Goal: Task Accomplishment & Management: Use online tool/utility

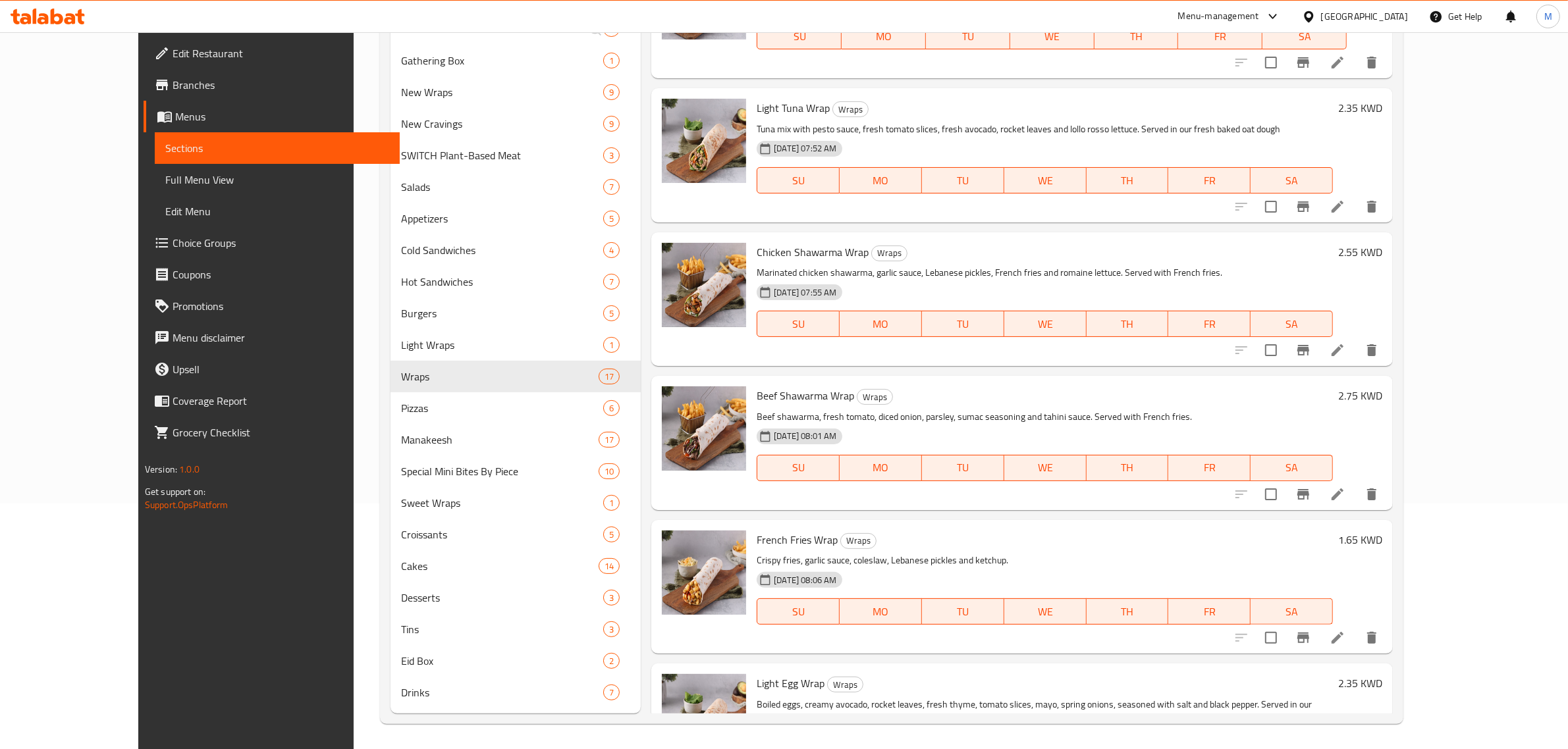
scroll to position [1699, 0]
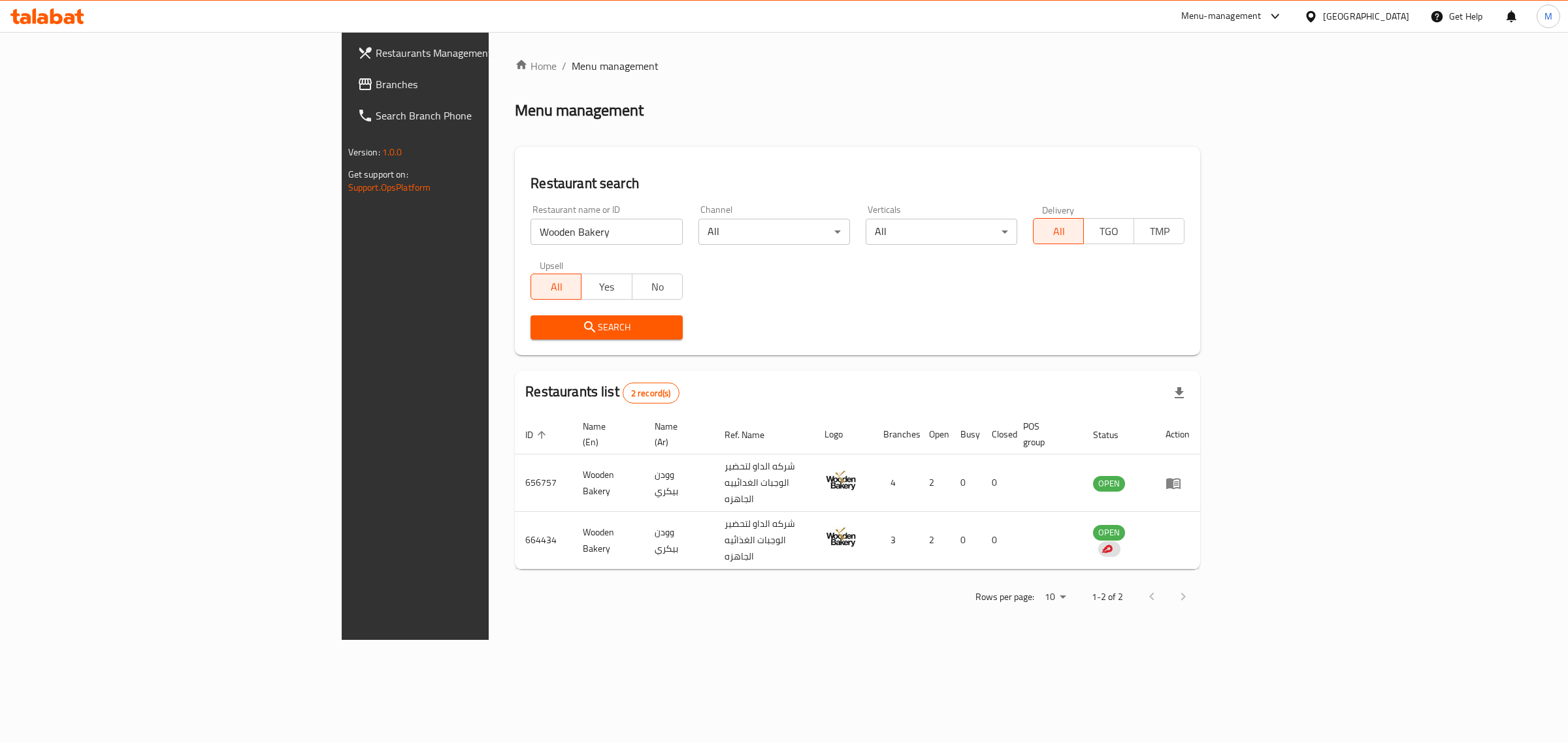
drag, startPoint x: 0, startPoint y: 0, endPoint x: 364, endPoint y: 225, distance: 427.9
click at [531, 225] on input "Wooden Bakery" at bounding box center [606, 232] width 152 height 26
type input "starbuck"
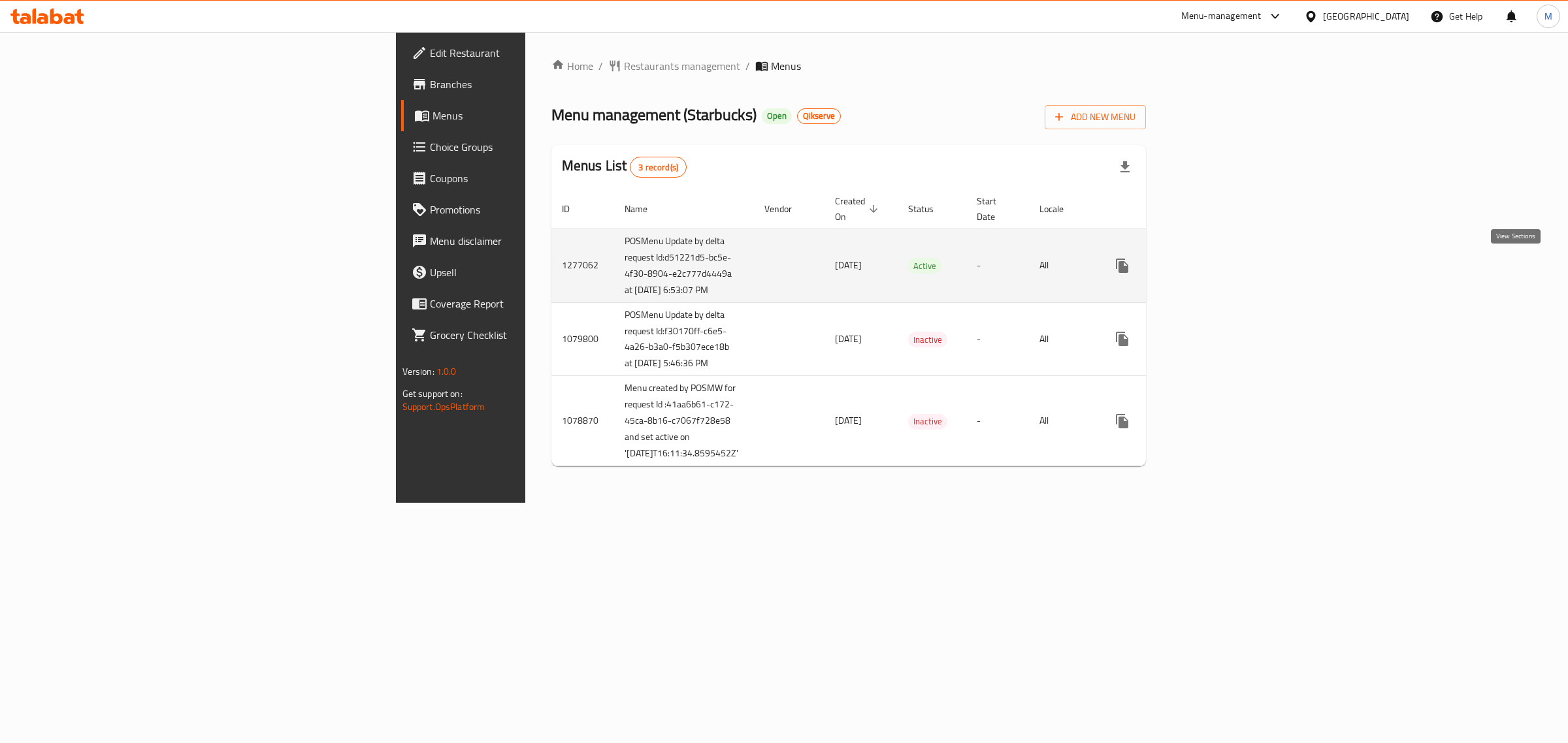
click at [1232, 259] on link "enhanced table" at bounding box center [1216, 266] width 32 height 32
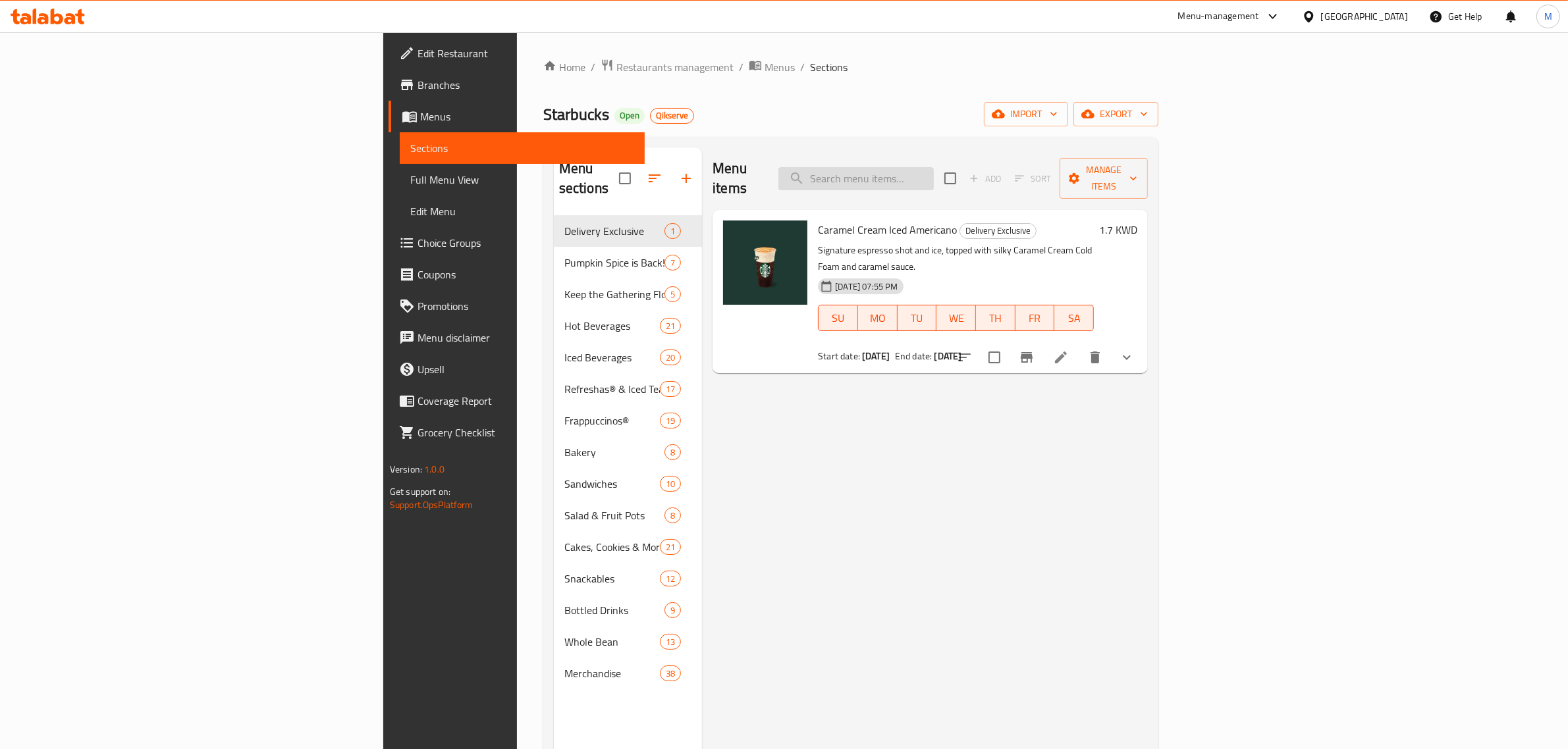
click at [934, 170] on input "search" at bounding box center [856, 179] width 156 height 23
paste input "Whole Bean Coffee Espresso"
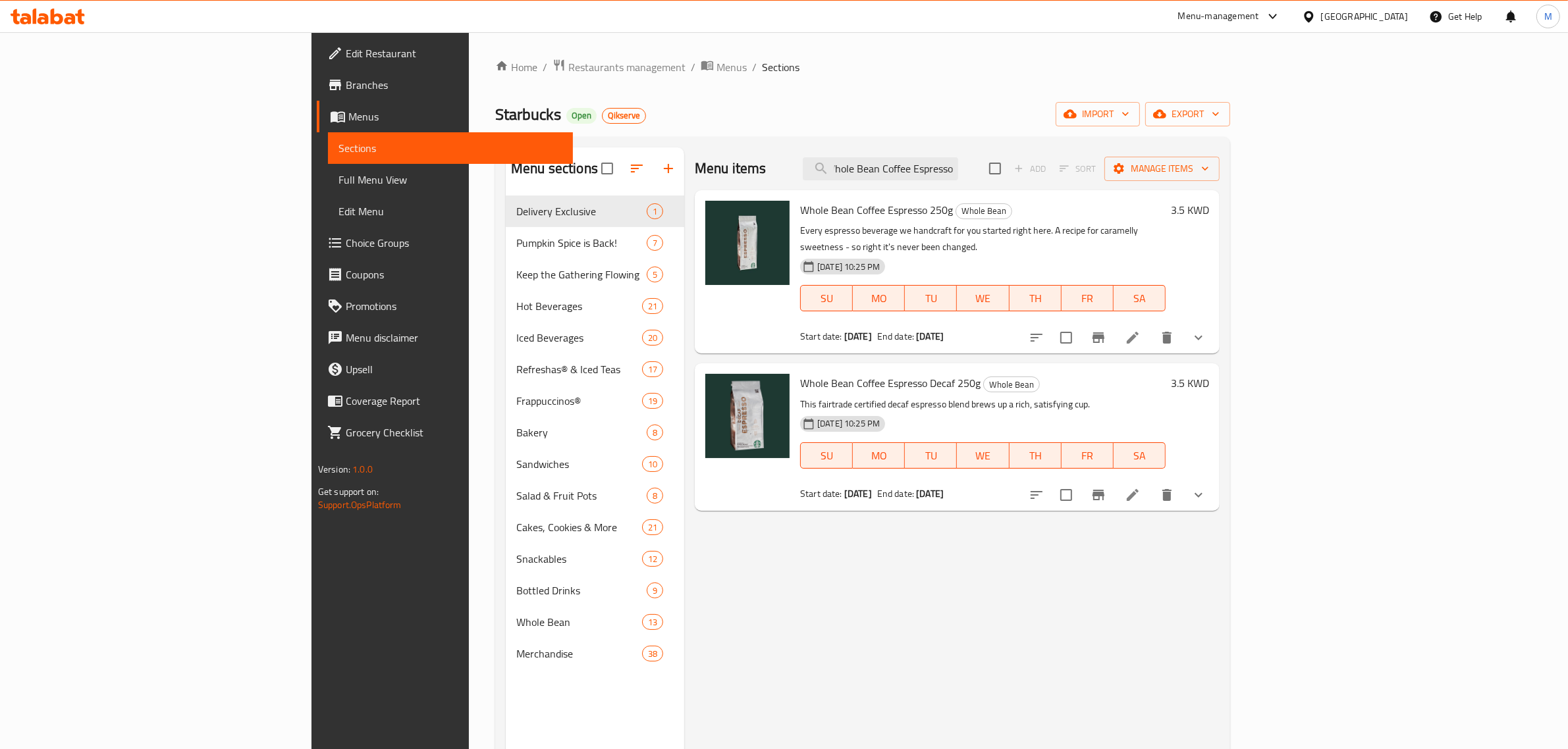
type input "Whole Bean Coffee Espresso"
